Goal: Task Accomplishment & Management: Use online tool/utility

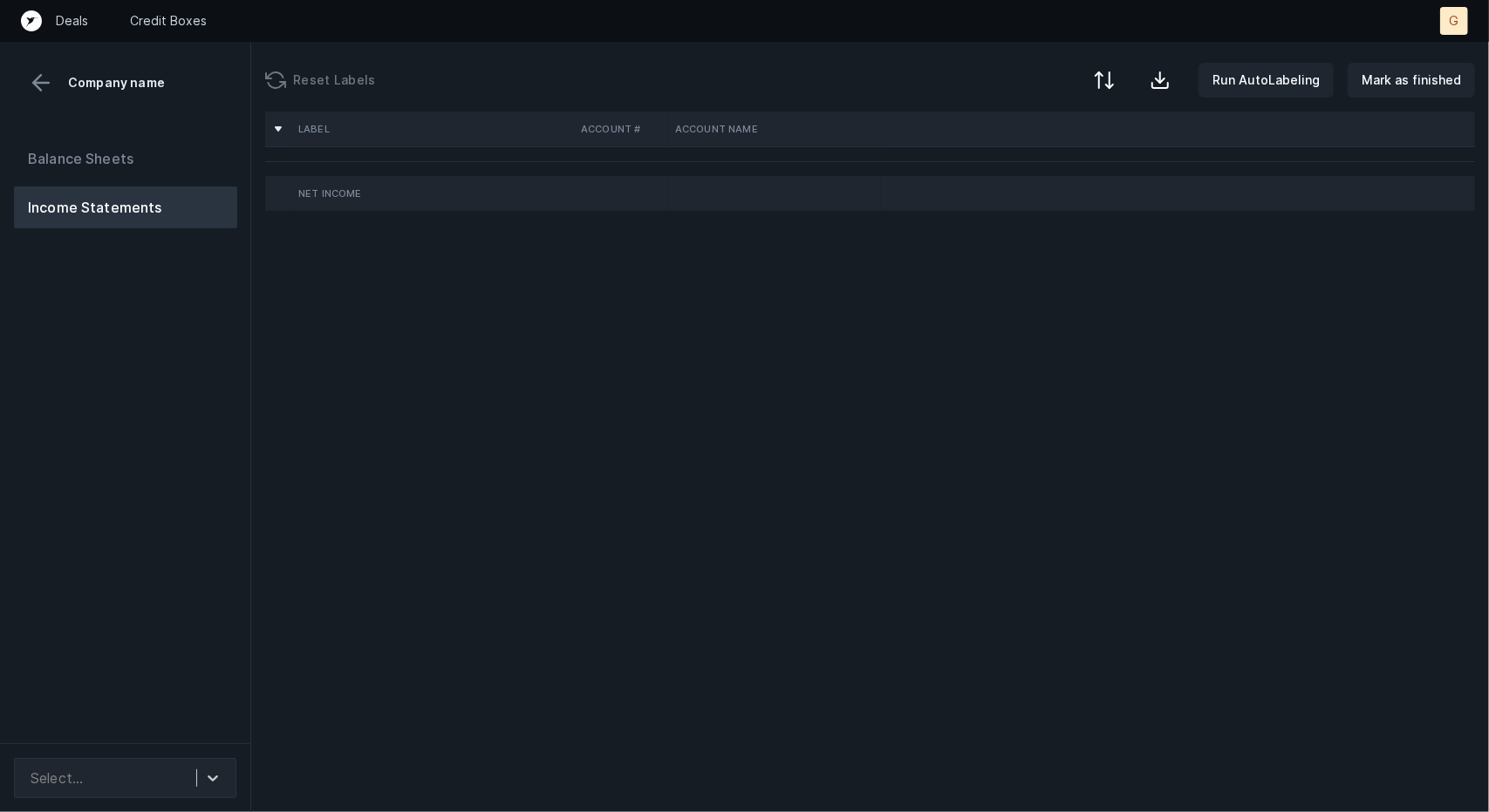
click at [450, 249] on div "Label Account # Account Name Net Income" at bounding box center [870, 461] width 1238 height 701
click at [142, 146] on button "Balance Sheets" at bounding box center [125, 158] width 223 height 42
click at [194, 199] on button "Income Statements" at bounding box center [125, 207] width 223 height 42
click at [140, 147] on button "Balance Sheets" at bounding box center [125, 158] width 223 height 42
click at [1375, 473] on div "Label Account # Account Name Net Income" at bounding box center [870, 461] width 1238 height 701
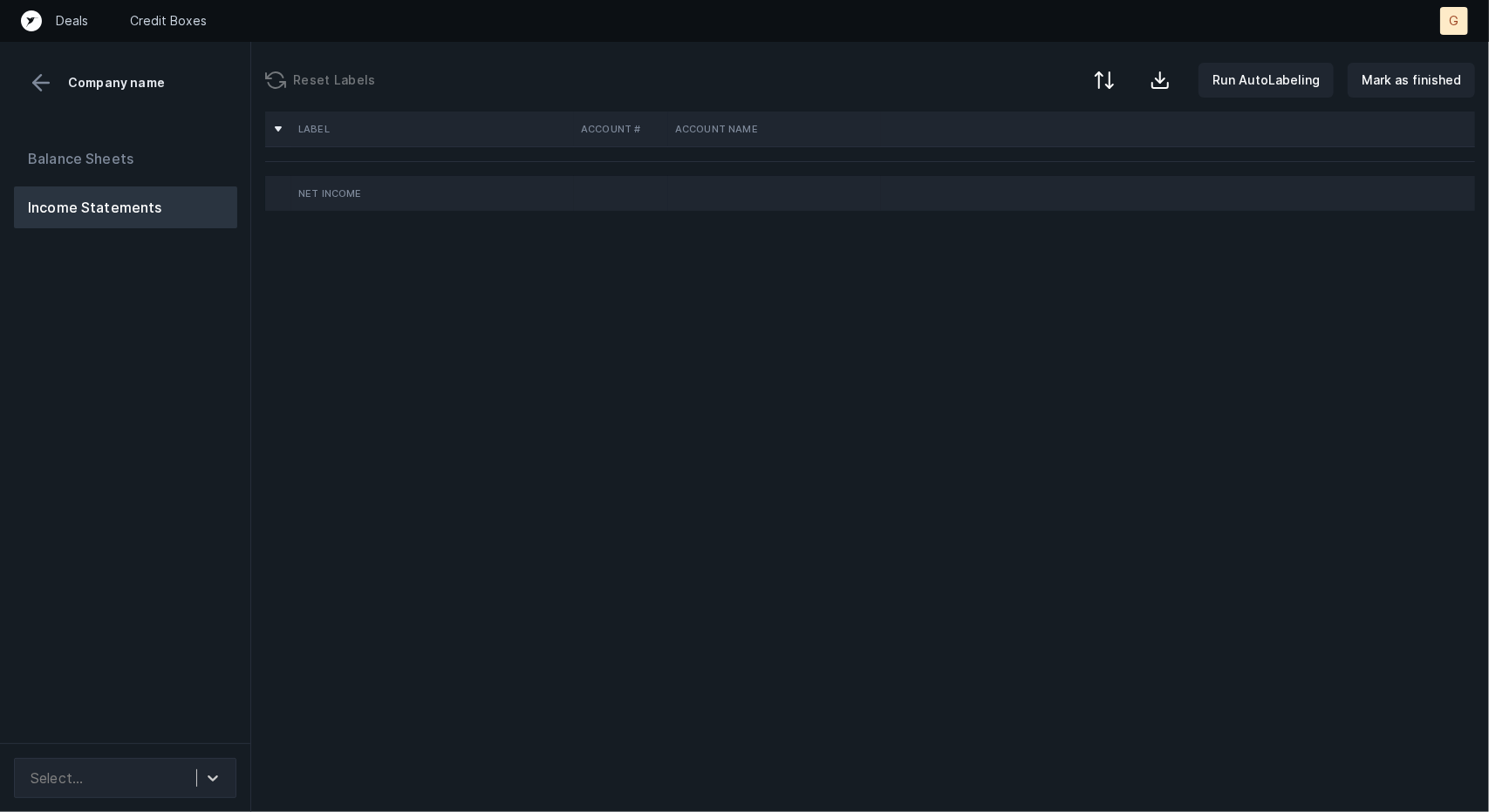
click at [1164, 98] on div "Reset Labels Run AutoLabeling Mark as finished" at bounding box center [870, 76] width 1238 height 69
click at [152, 161] on button "Balance Sheets" at bounding box center [125, 158] width 223 height 42
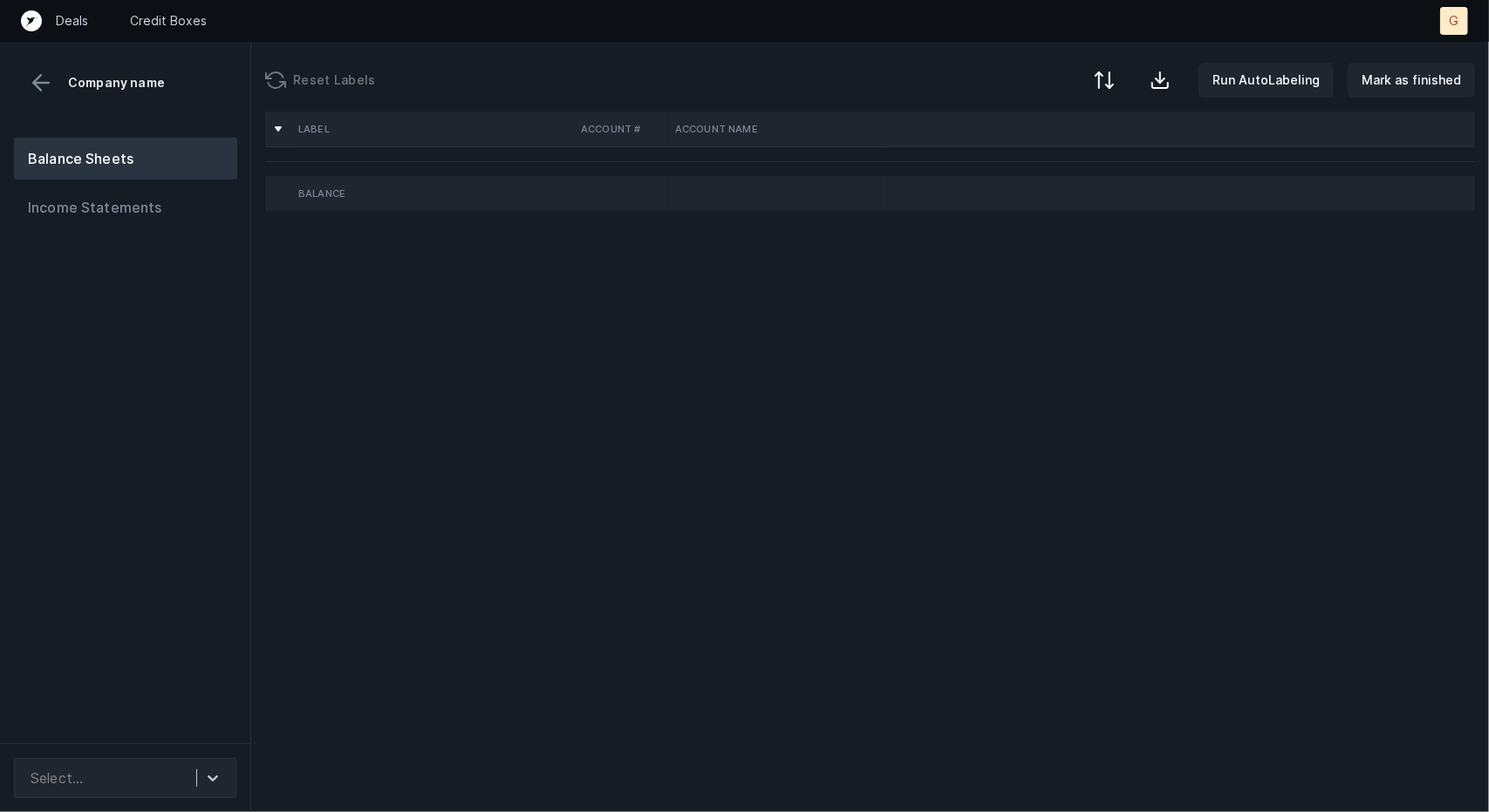
click at [1180, 791] on div "Label Account # Account Name Balance" at bounding box center [870, 461] width 1238 height 701
click at [152, 150] on button "Balance Sheets" at bounding box center [125, 158] width 223 height 42
click at [164, 209] on button "Income Statements" at bounding box center [125, 207] width 223 height 42
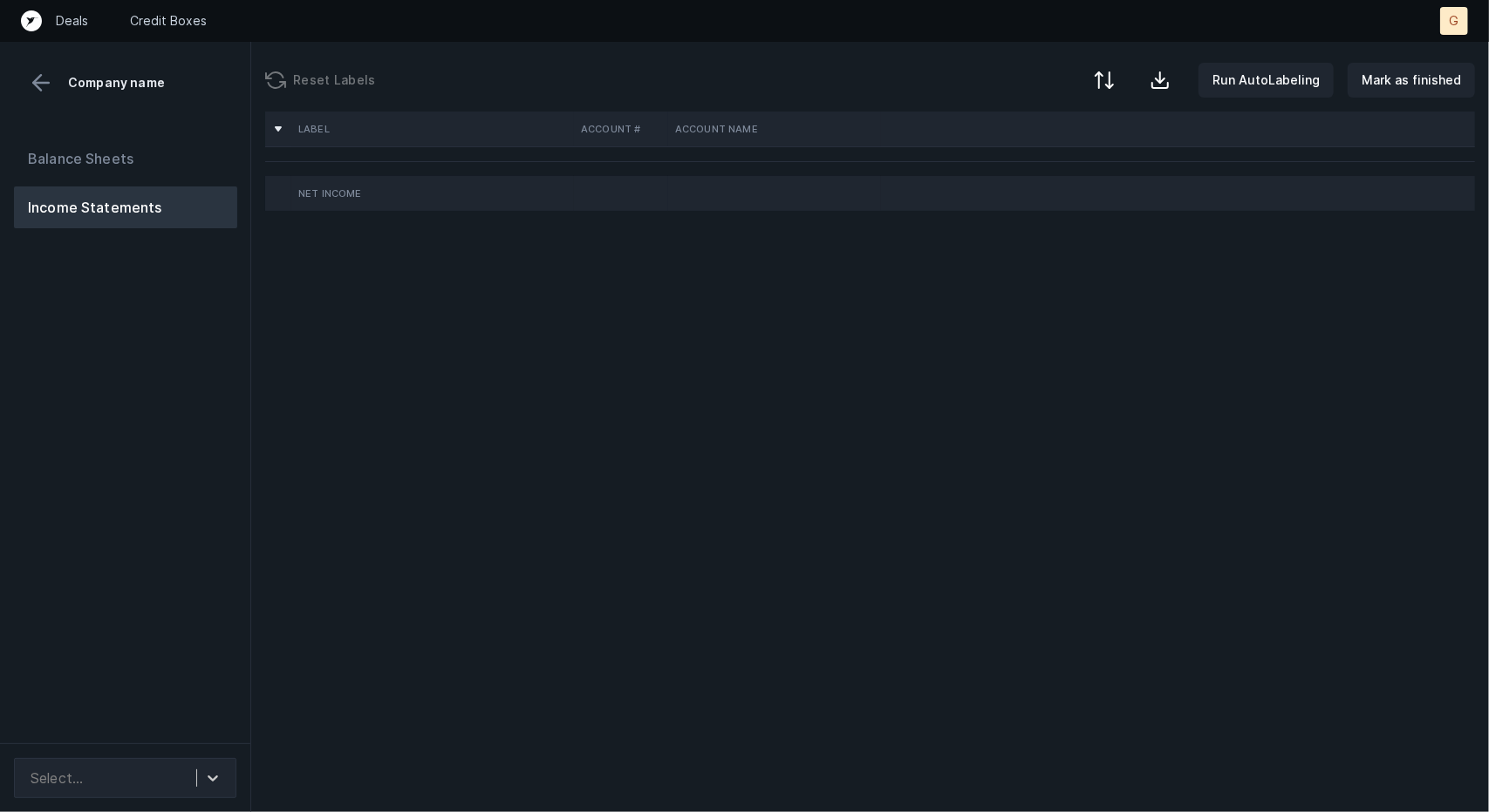
click at [164, 209] on button "Income Statements" at bounding box center [125, 207] width 223 height 42
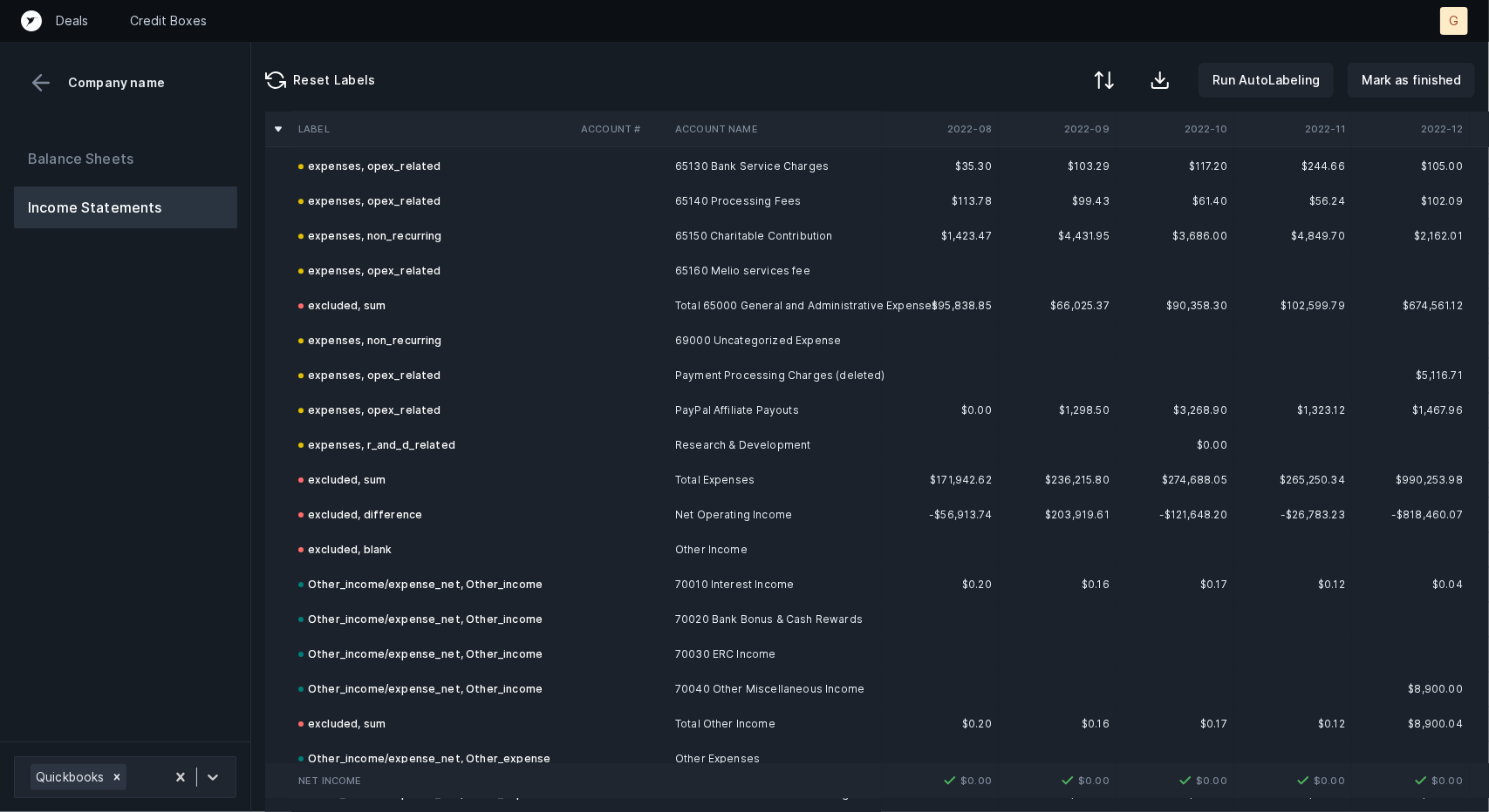
scroll to position [8629, 0]
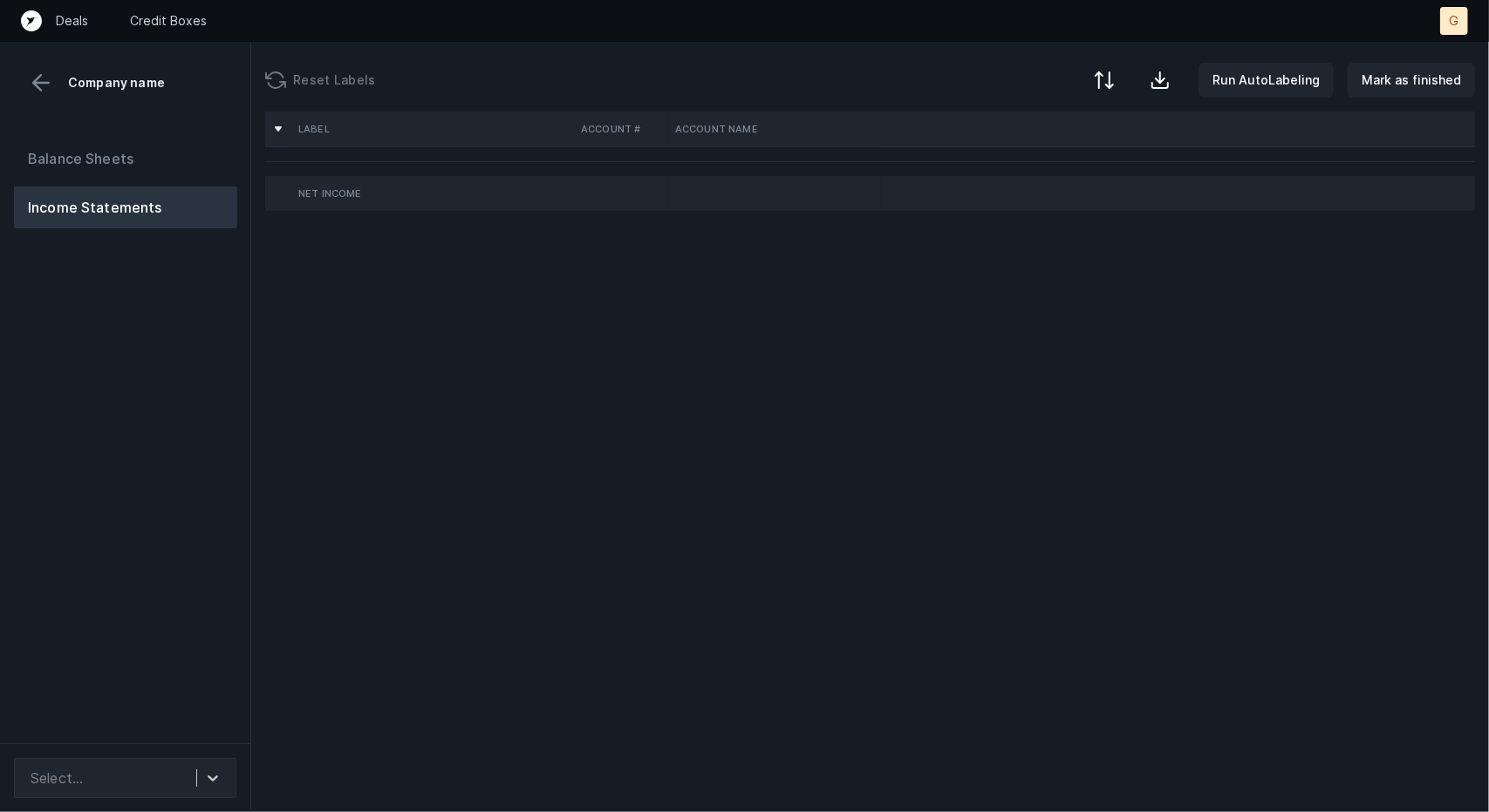
click at [818, 393] on div "Label Account # Account Name Net Income" at bounding box center [870, 461] width 1238 height 701
